Goal: Check status: Check status

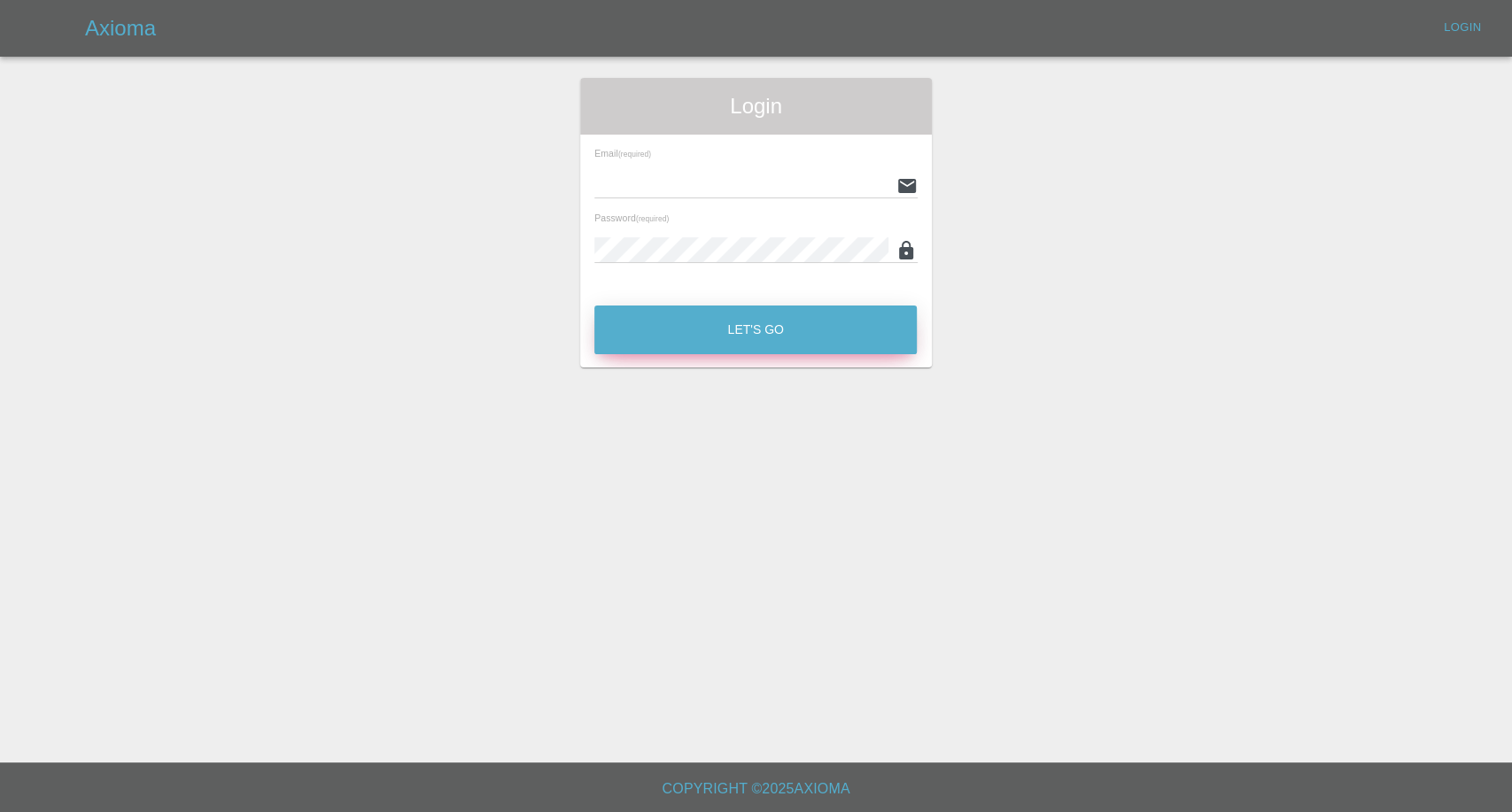
type input "[EMAIL_ADDRESS][DOMAIN_NAME]"
click at [726, 339] on button "Let's Go" at bounding box center [755, 330] width 323 height 49
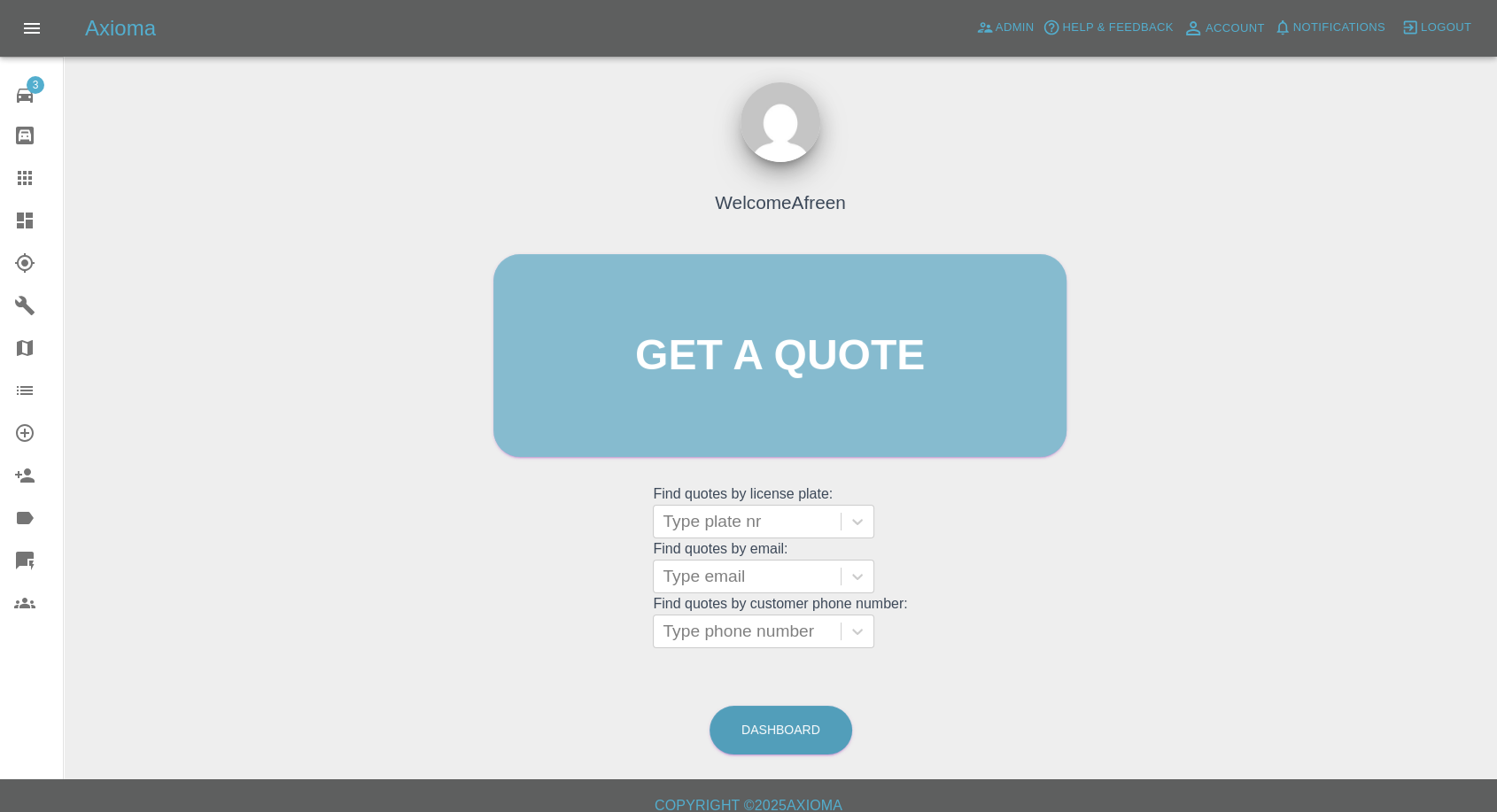
click at [726, 337] on link "Get a quote" at bounding box center [780, 355] width 573 height 203
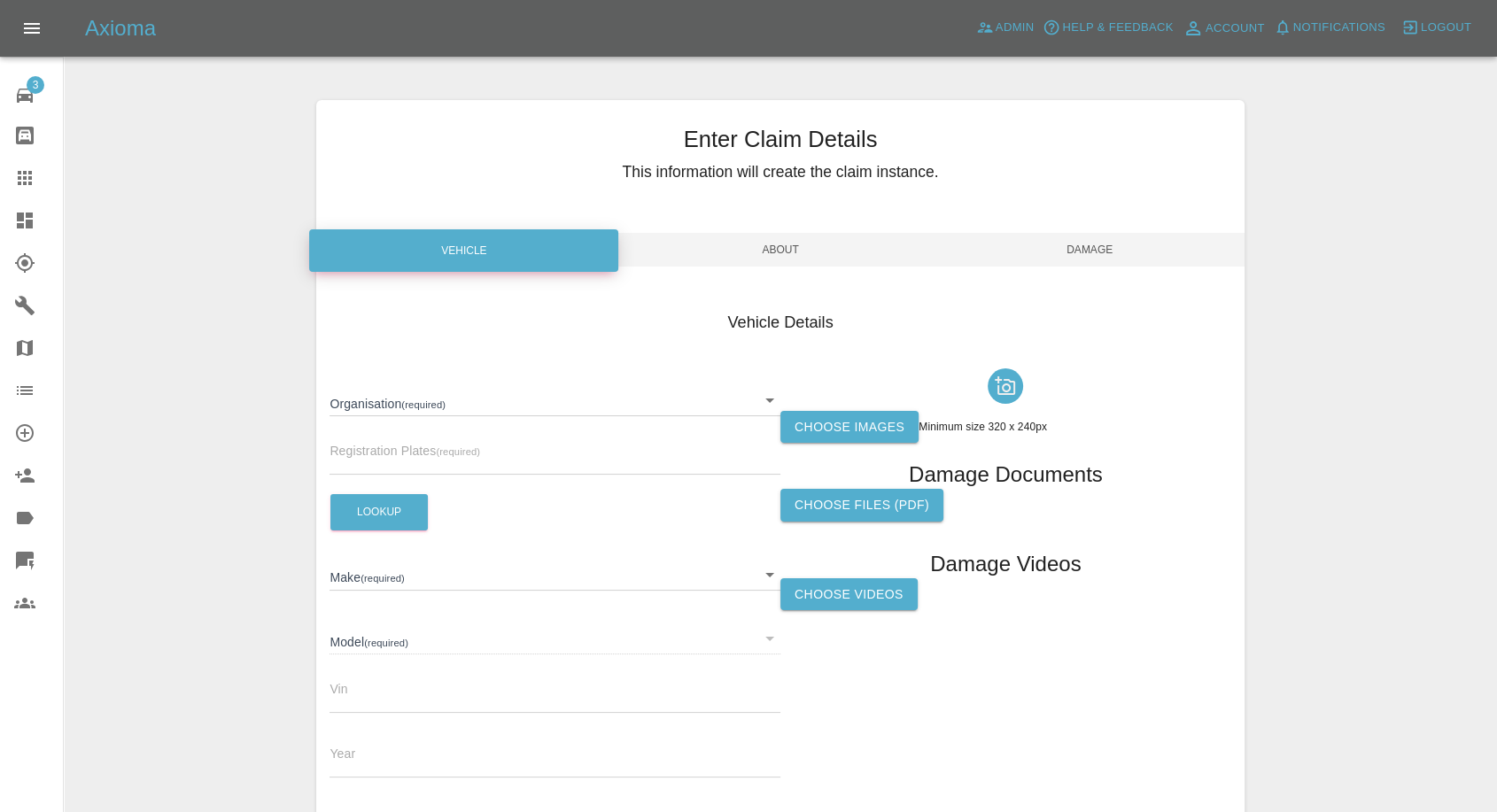
click at [18, 171] on icon at bounding box center [24, 178] width 14 height 14
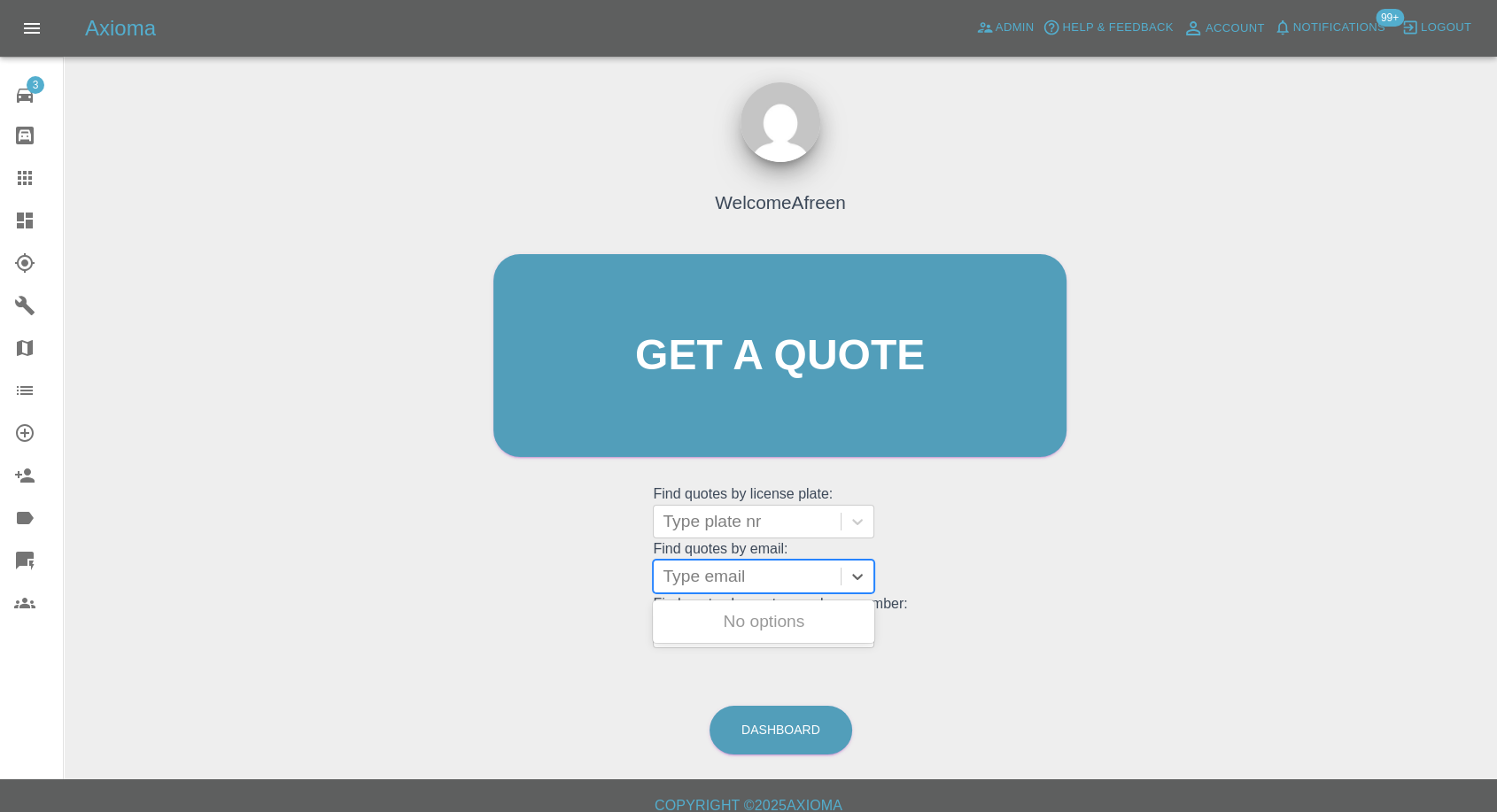
click at [760, 575] on div at bounding box center [747, 576] width 169 height 24
paste input "07952839669"
drag, startPoint x: 759, startPoint y: 617, endPoint x: 737, endPoint y: 683, distance: 69.6
click at [751, 649] on div "Welcome Afreen Get a quote Get a quote Find quotes by license plate: Type plate…" at bounding box center [780, 389] width 610 height 535
type input "07952839669"
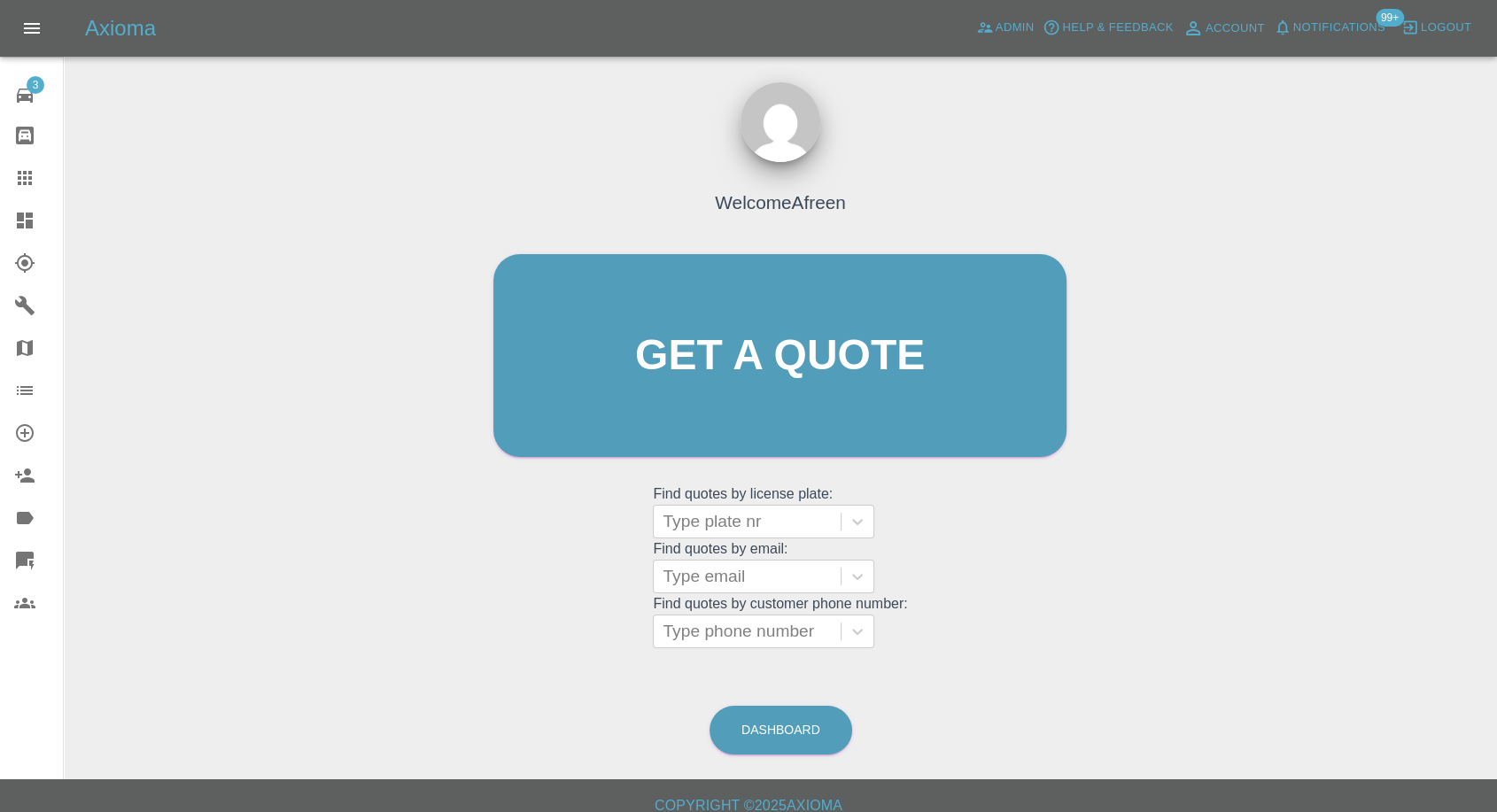
drag, startPoint x: 737, startPoint y: 683, endPoint x: 742, endPoint y: 667, distance: 16.8
click at [737, 681] on div "Welcome Afreen Get a quote Get a quote Find quotes by license plate: Type plate…" at bounding box center [780, 440] width 1405 height 635
click at [754, 641] on div at bounding box center [747, 631] width 169 height 24
paste input "07952839669"
type input "07952839669"
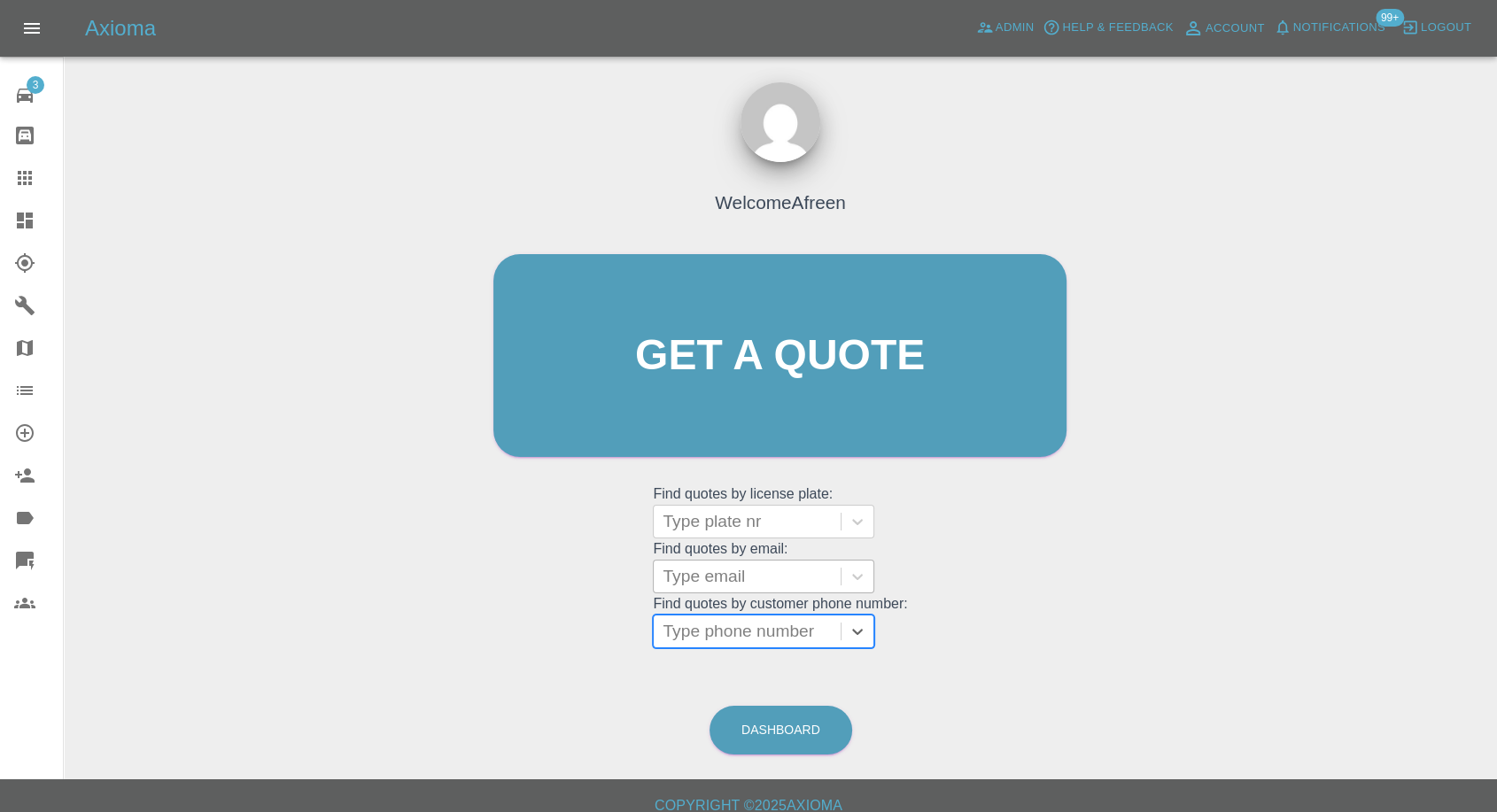
click at [695, 584] on div at bounding box center [747, 576] width 169 height 24
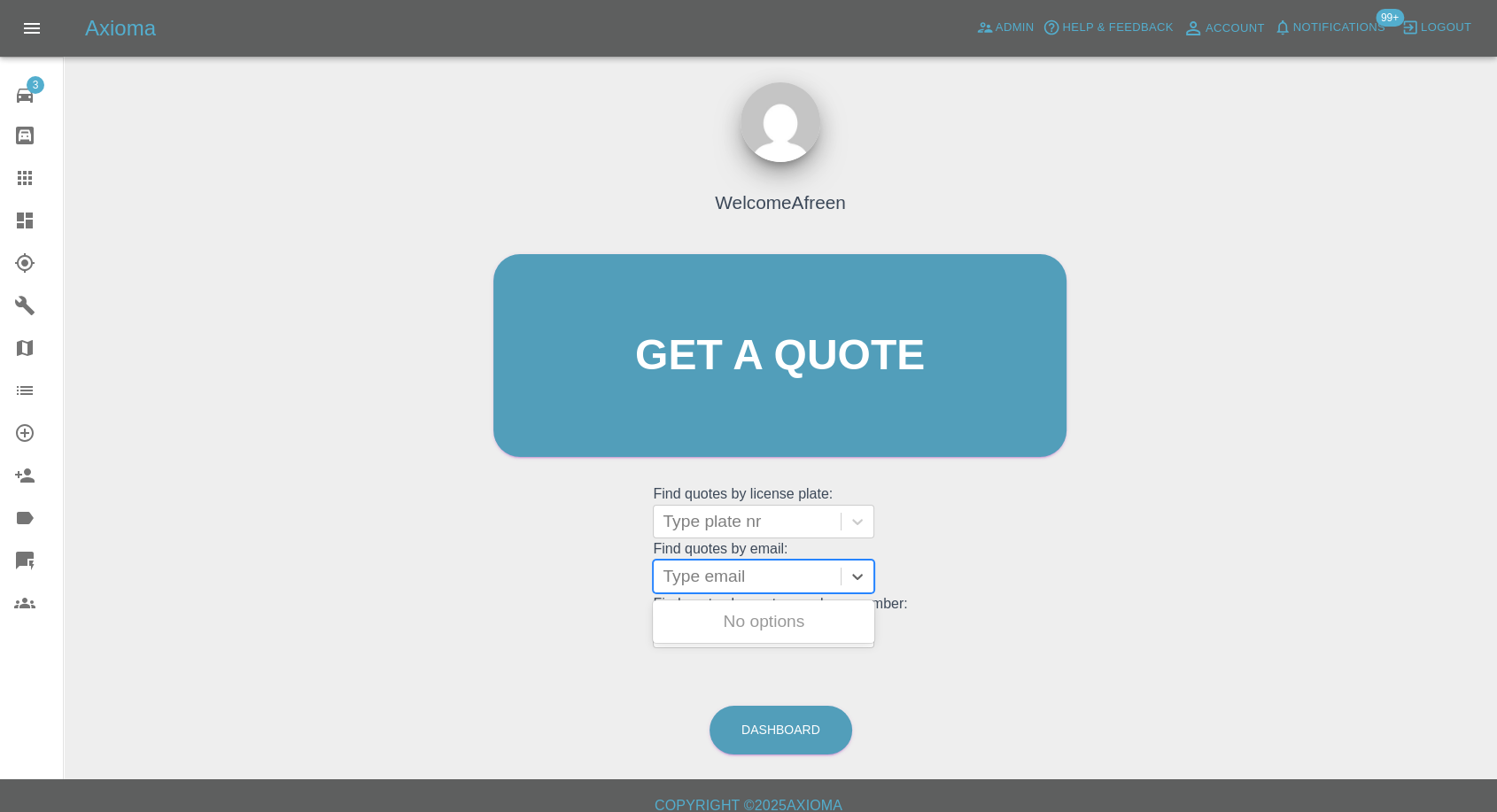
paste input "[PERSON_NAME][EMAIL_ADDRESS][PERSON_NAME][DOMAIN_NAME]"
type input "[PERSON_NAME][EMAIL_ADDRESS][PERSON_NAME][DOMAIN_NAME]"
click at [779, 618] on div "EX75BLZ, Fnol" at bounding box center [763, 621] width 221 height 36
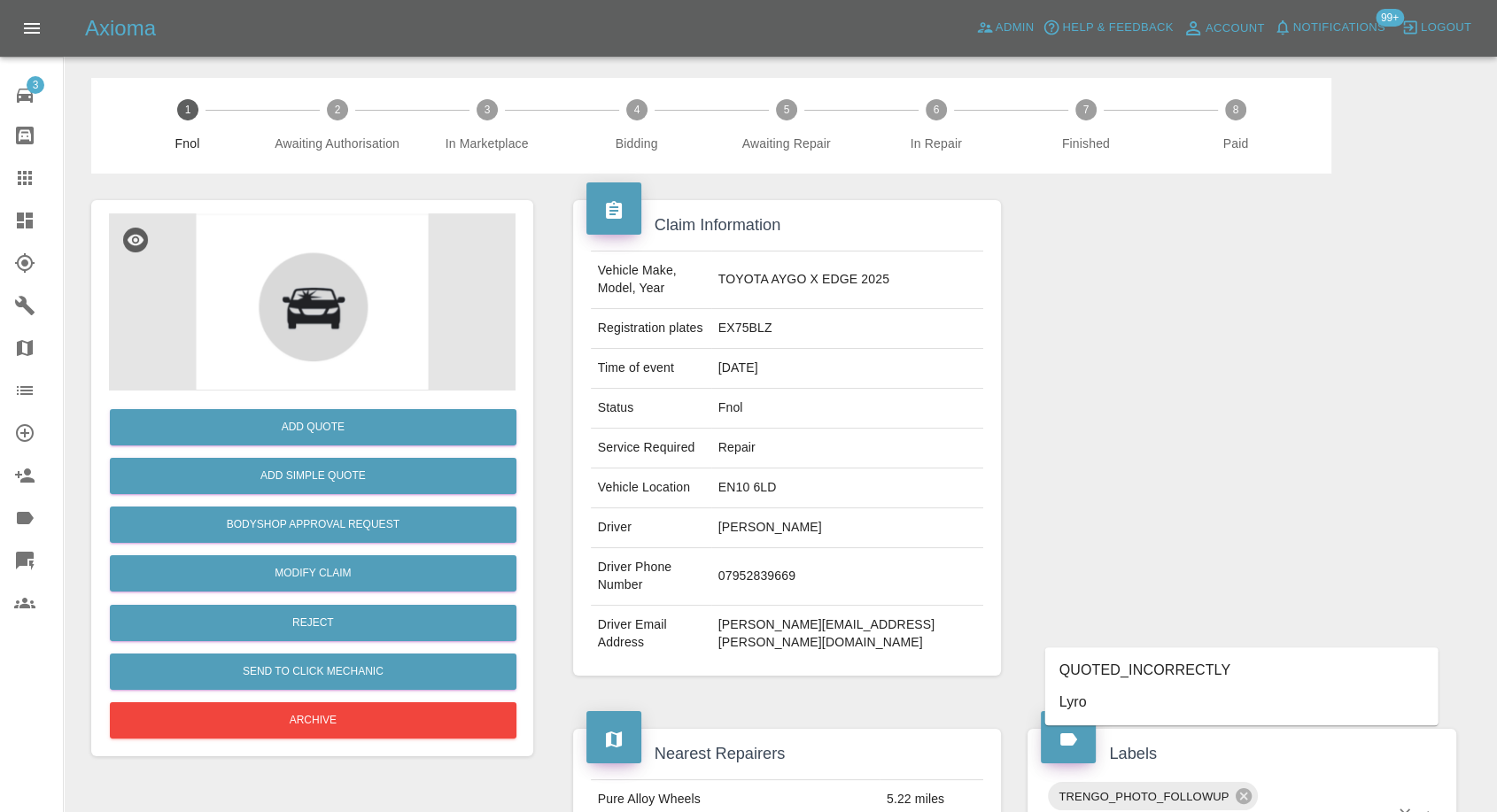
type input "lyr"
click at [1132, 703] on li "Lyro" at bounding box center [1241, 702] width 393 height 32
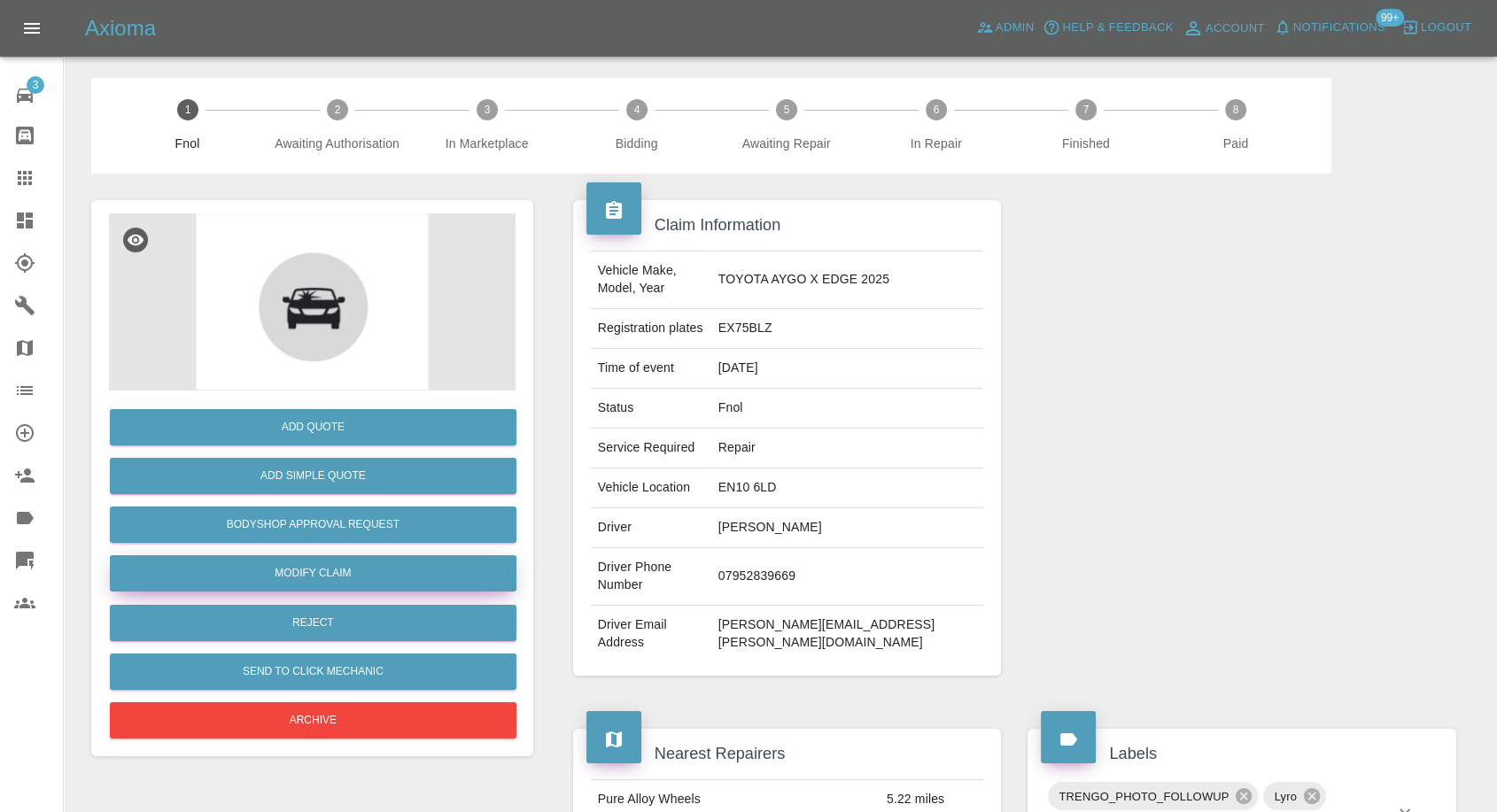
click at [311, 556] on link "Modify Claim" at bounding box center [313, 572] width 406 height 37
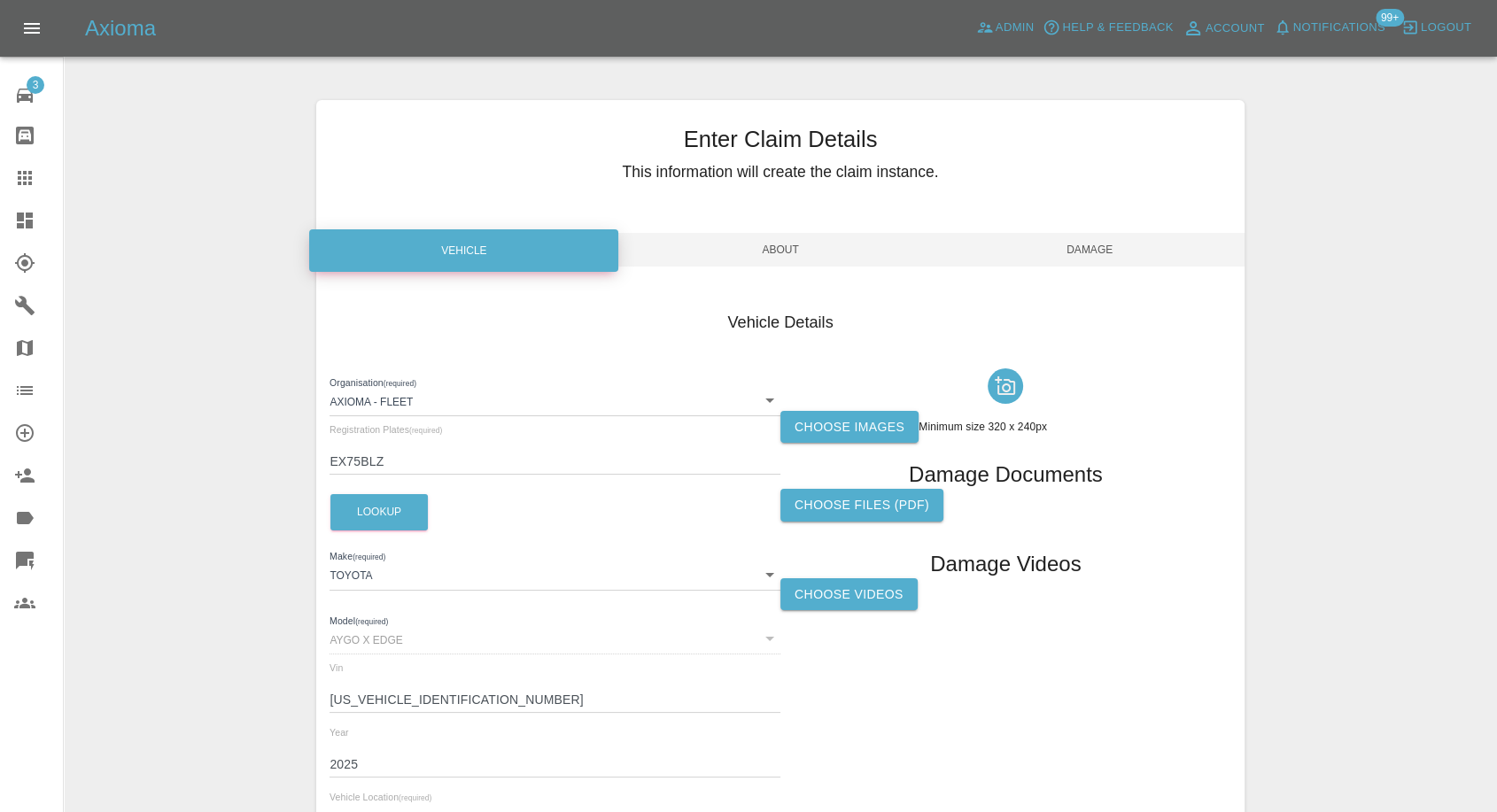
click at [24, 172] on icon at bounding box center [24, 178] width 14 height 14
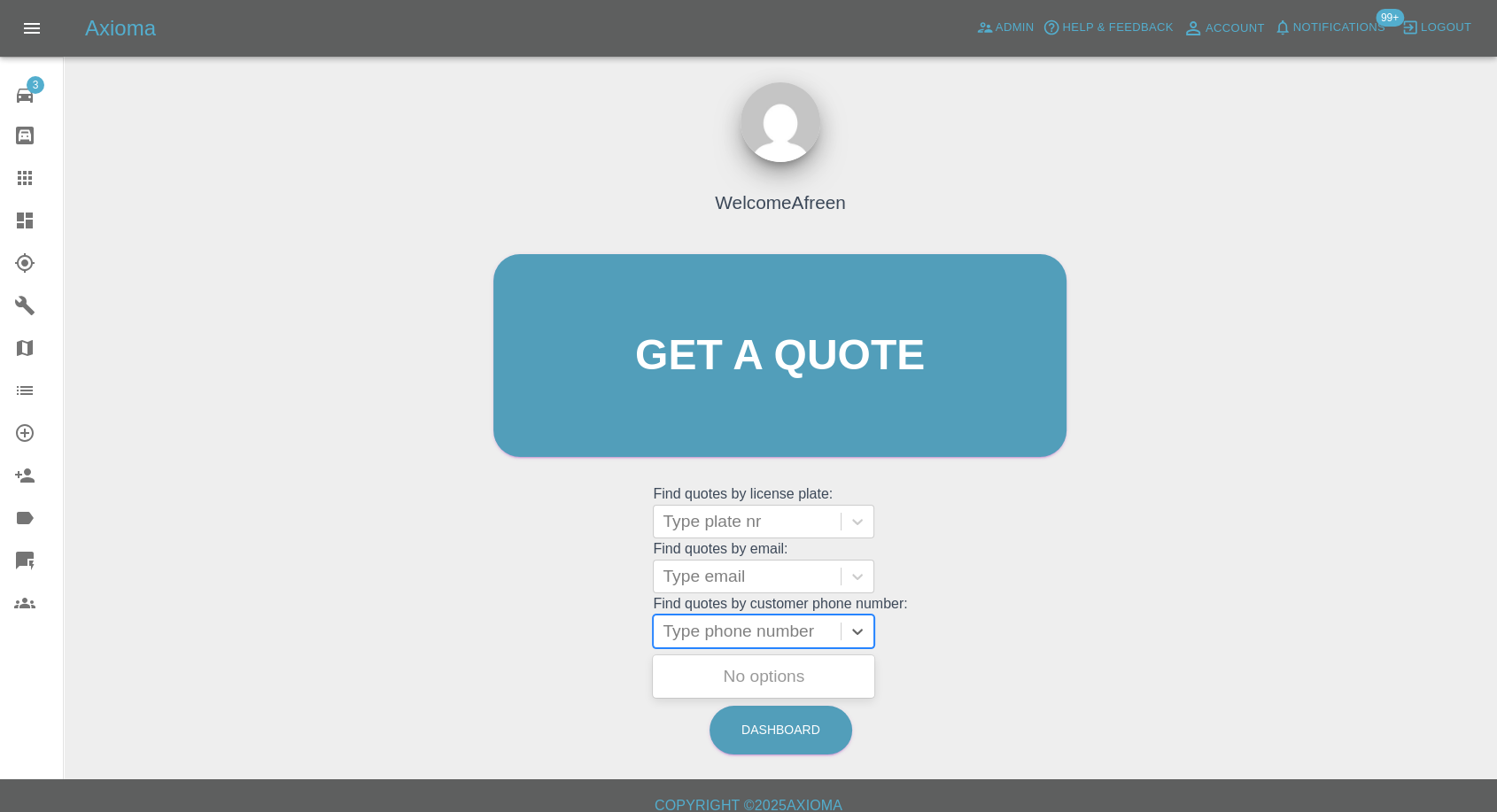
click at [716, 628] on div at bounding box center [747, 631] width 169 height 24
paste input "07312255181"
type input "07312255181"
click at [724, 586] on div at bounding box center [747, 576] width 169 height 24
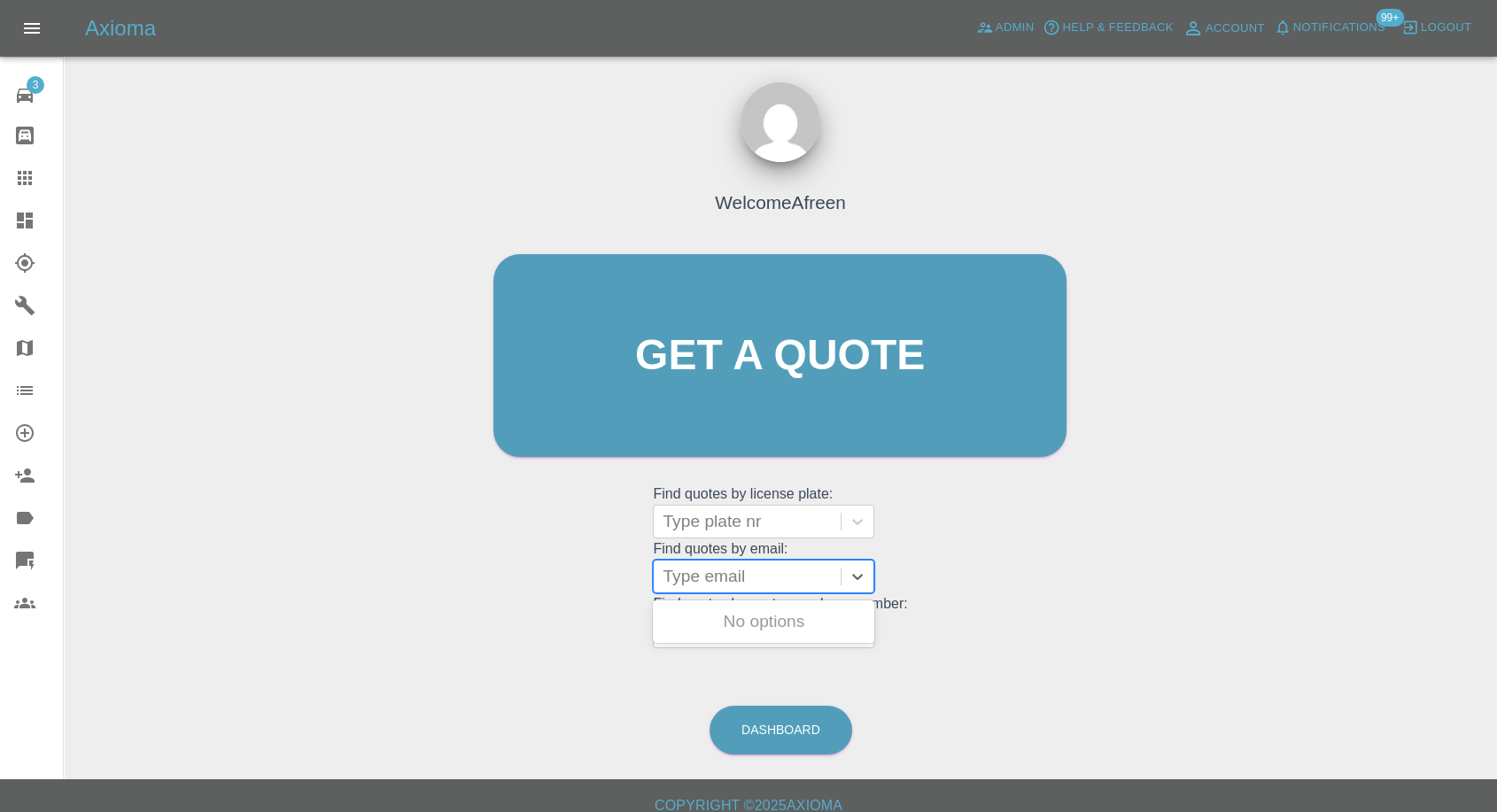
paste input "[EMAIL_ADDRESS][DOMAIN_NAME]"
type input "[EMAIL_ADDRESS][DOMAIN_NAME]"
click at [715, 609] on div "E24RNA, Fnol" at bounding box center [763, 621] width 221 height 36
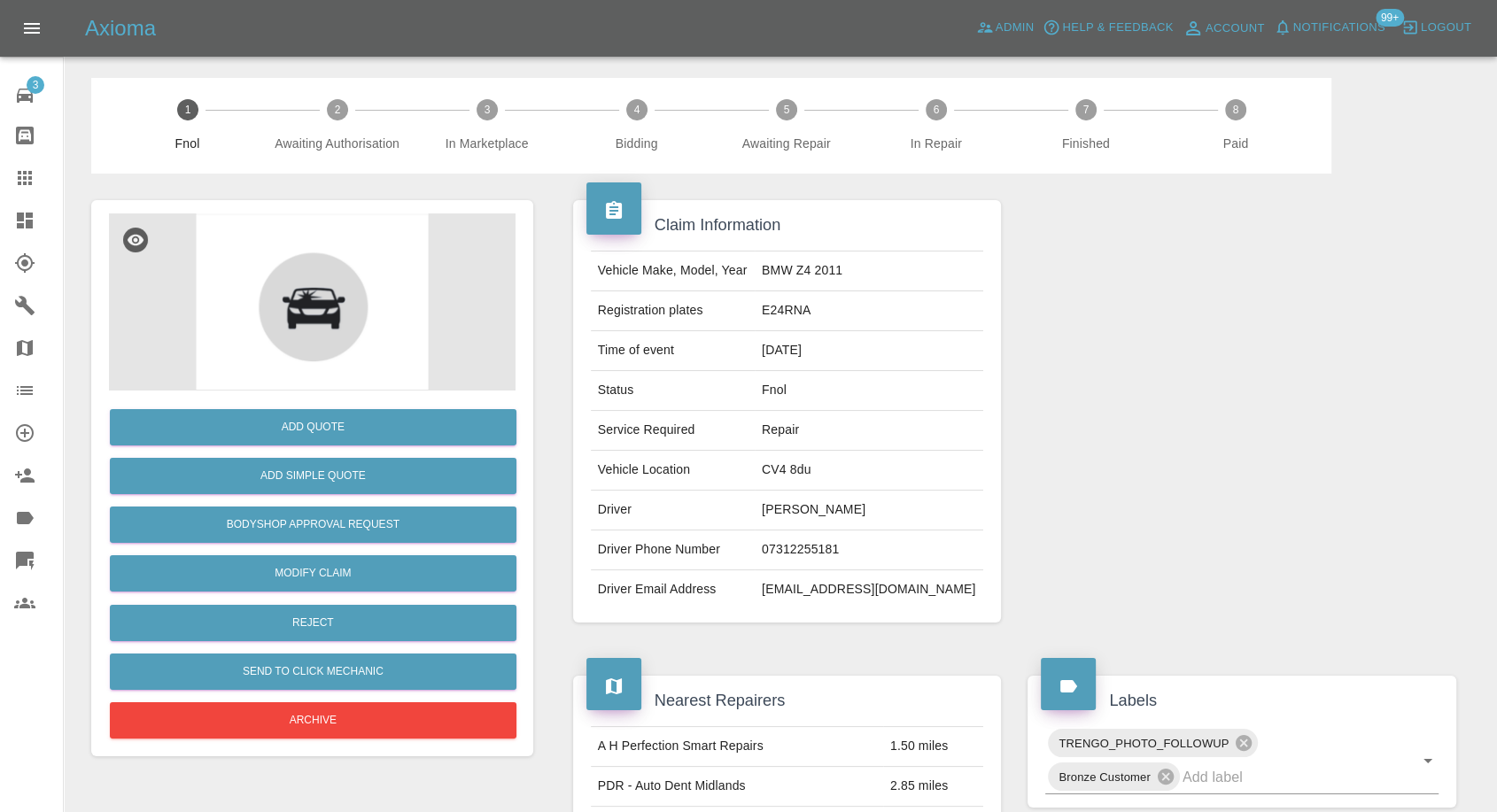
scroll to position [196, 0]
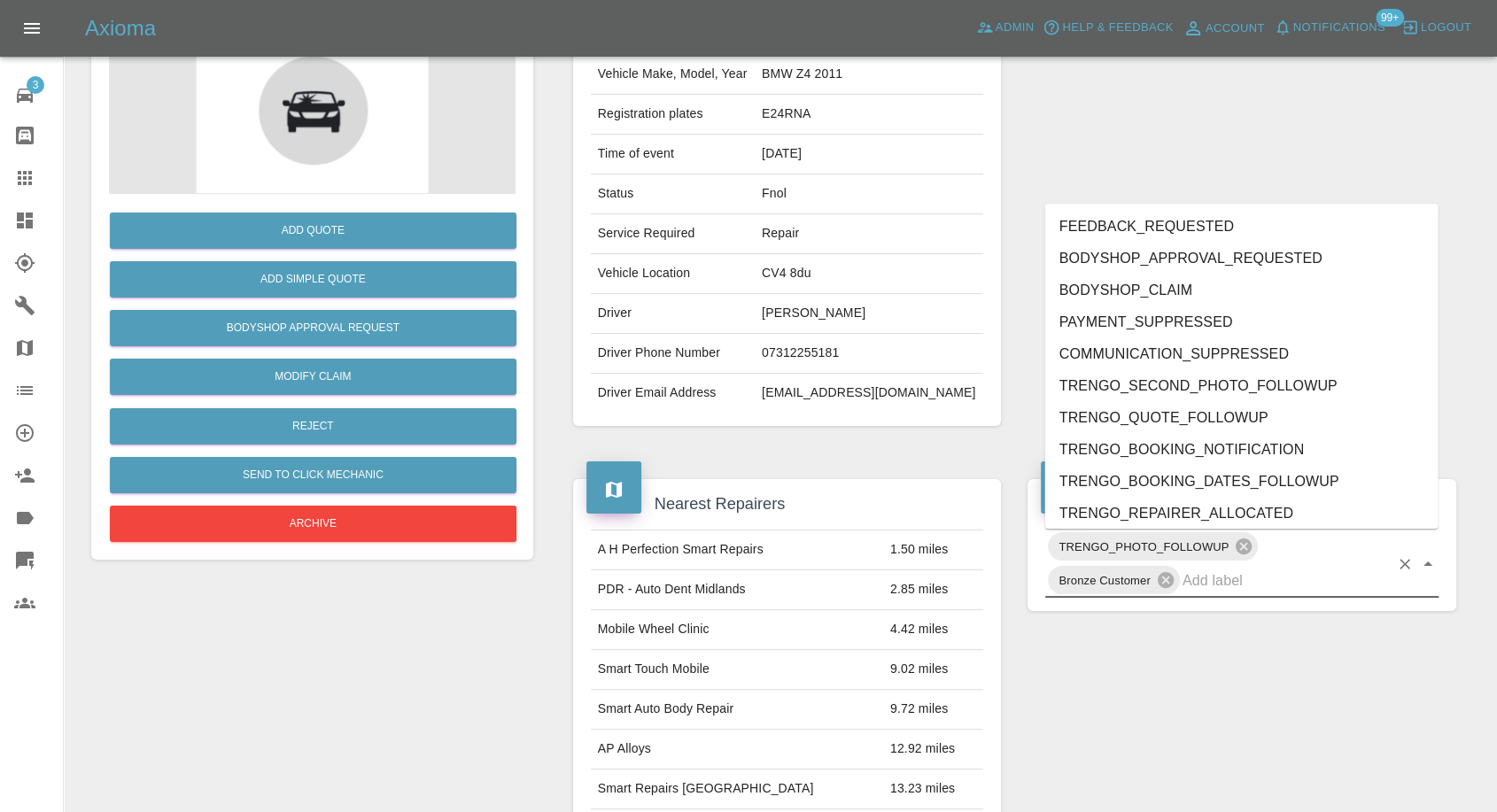
click at [1199, 583] on input "text" at bounding box center [1284, 580] width 206 height 27
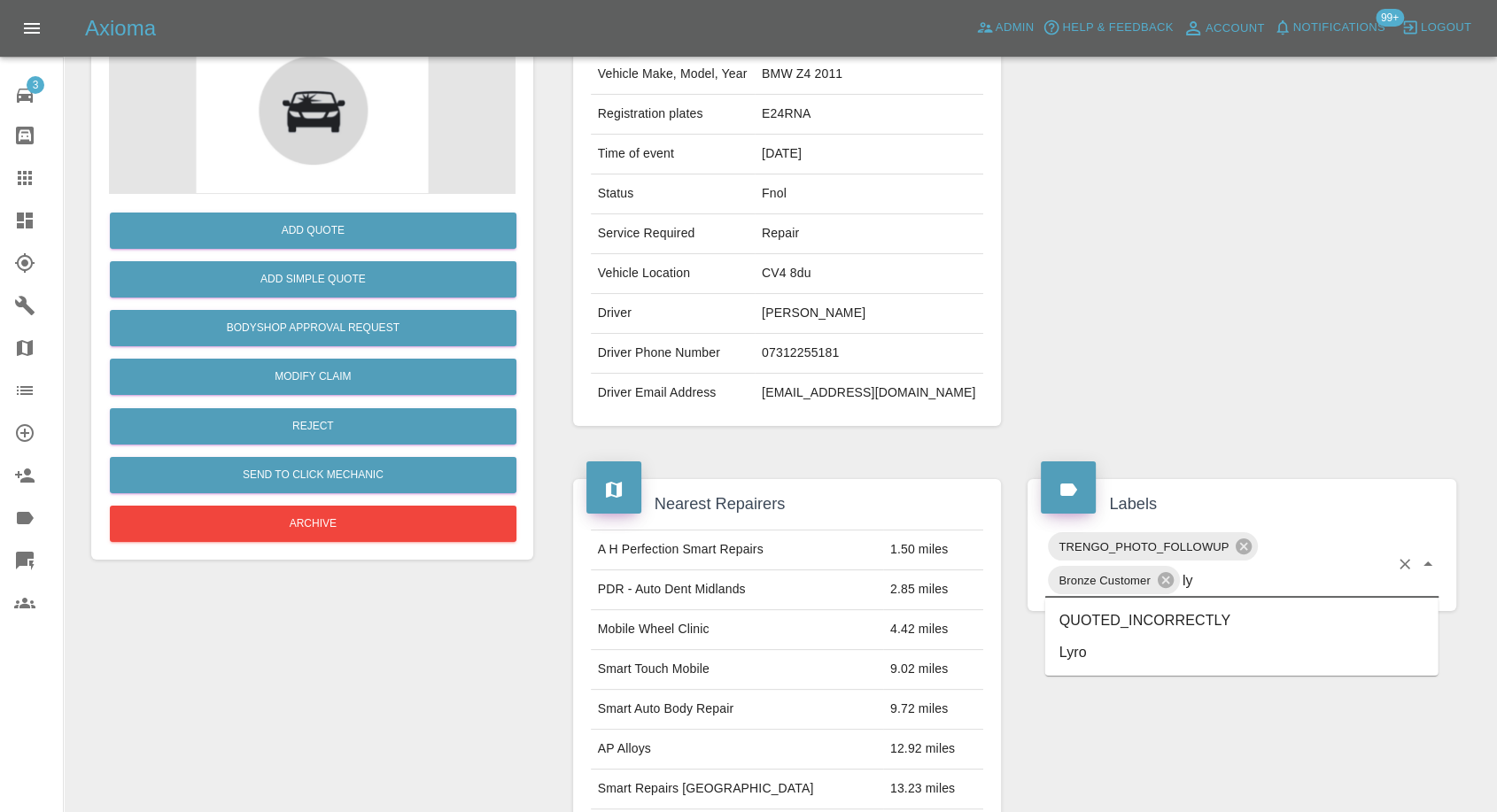
type input "lyr"
click at [1074, 613] on li "Lyro" at bounding box center [1241, 620] width 393 height 32
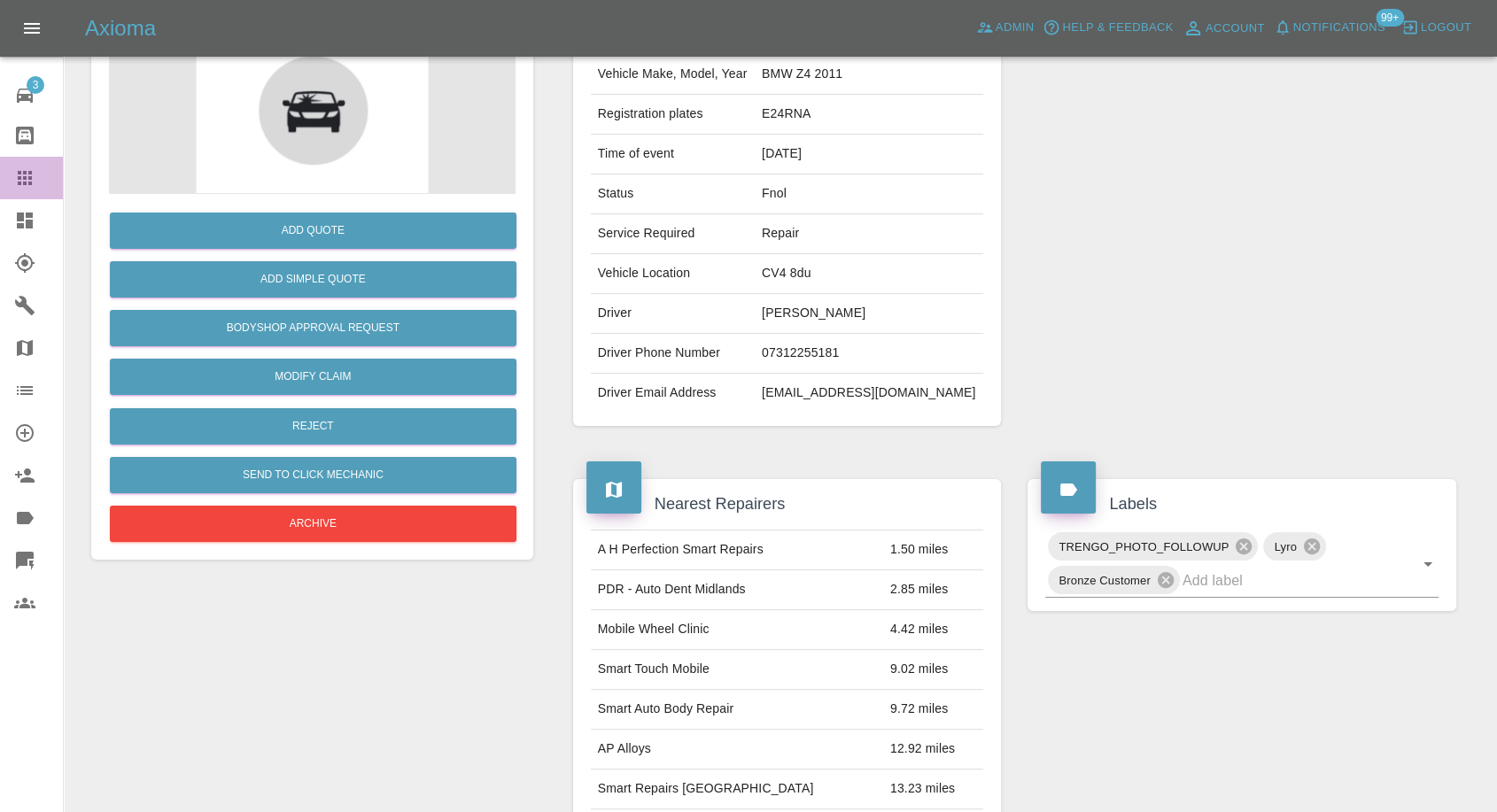
click at [8, 177] on link "Claims" at bounding box center [31, 178] width 63 height 42
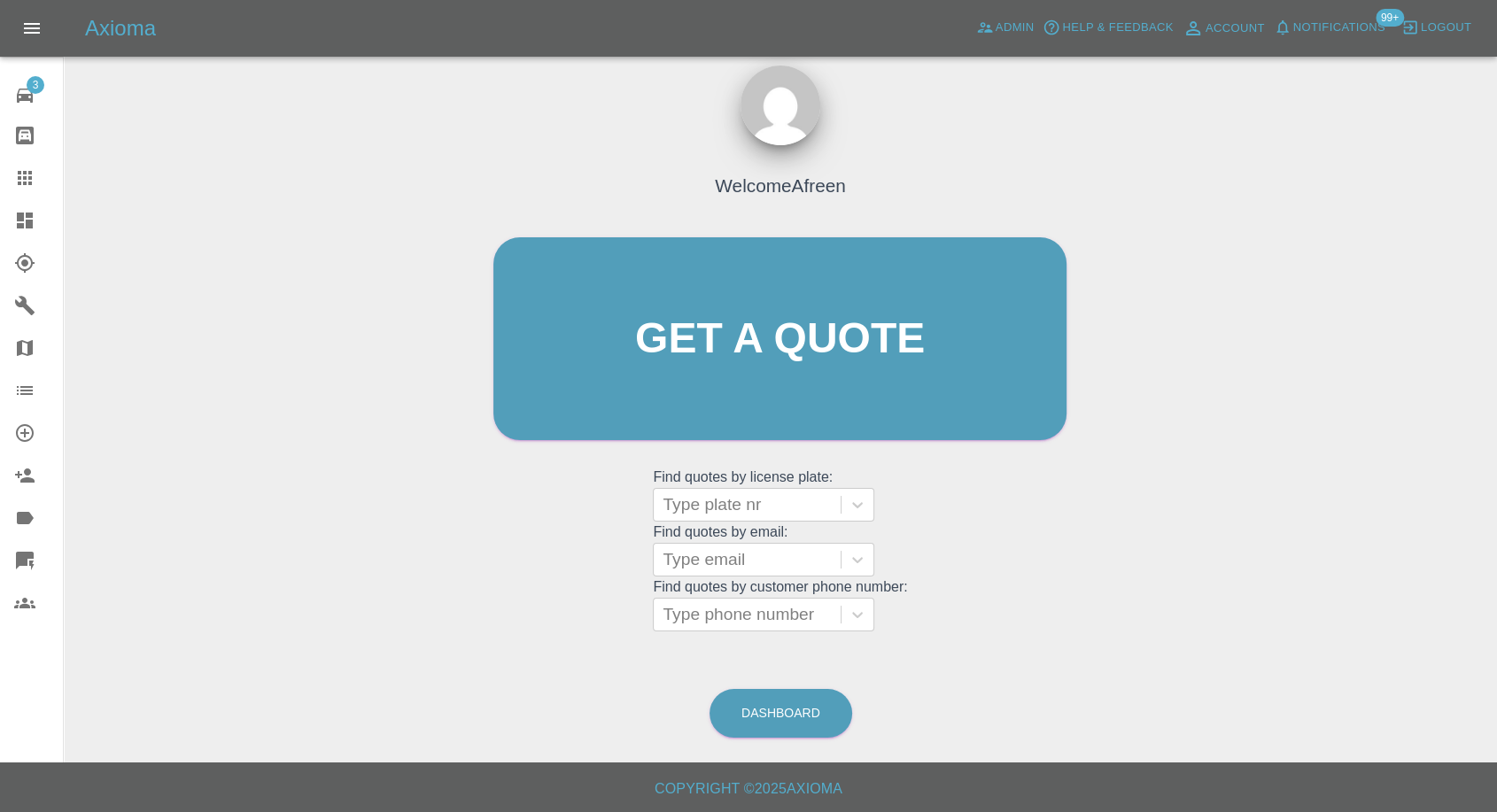
scroll to position [16, 0]
click at [732, 602] on div at bounding box center [747, 615] width 169 height 24
paste input "0740 340 5551"
click at [733, 610] on input "0740 340 5551" at bounding box center [720, 615] width 118 height 22
click at [709, 616] on input "0740 3405551" at bounding box center [718, 615] width 114 height 22
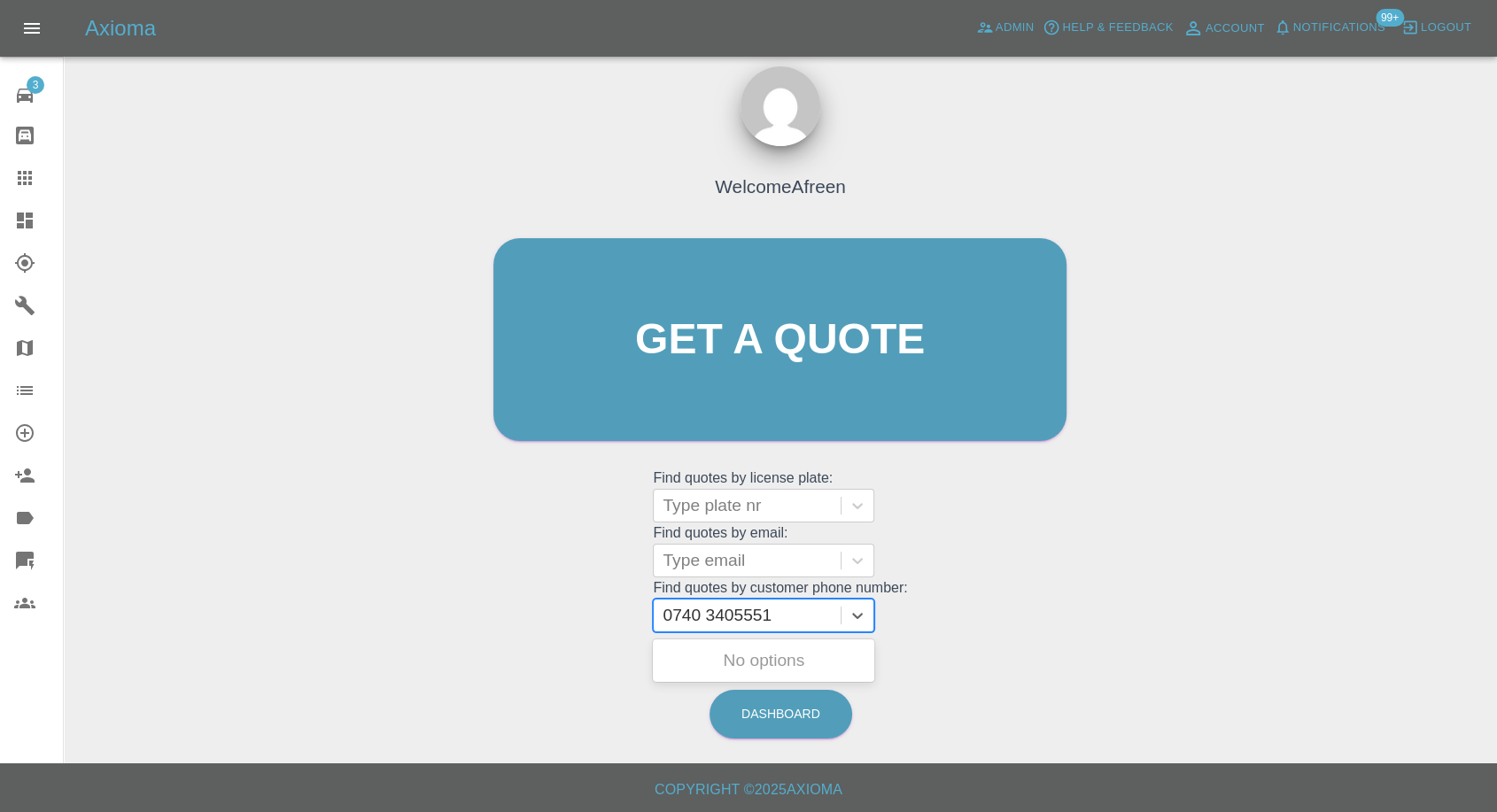
type input "07403405551"
click at [734, 664] on div "OE72YGX, Archived" at bounding box center [763, 661] width 221 height 36
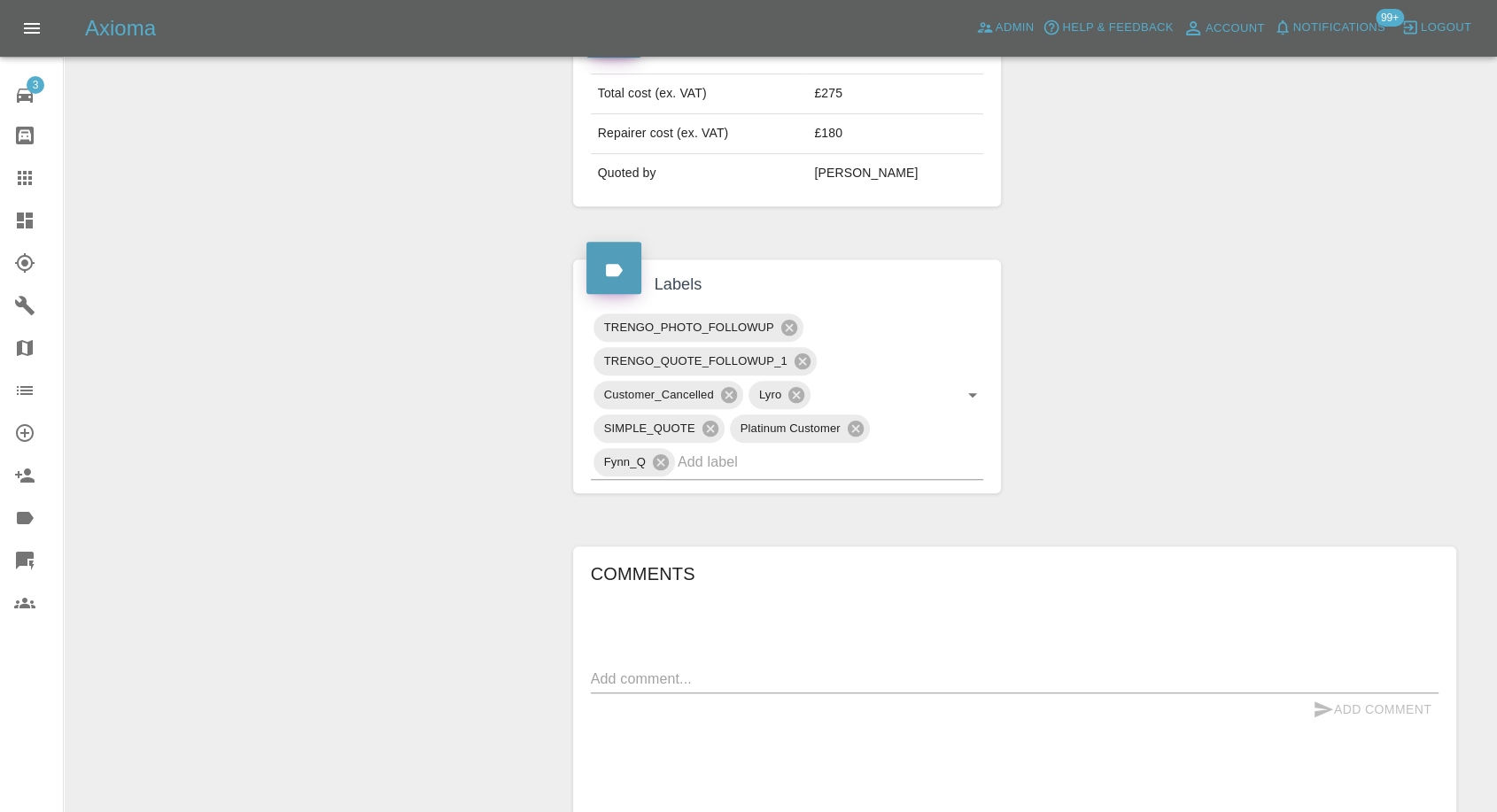
scroll to position [983, 0]
